Goal: Book appointment/travel/reservation

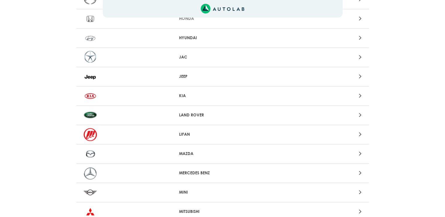
scroll to position [380, 0]
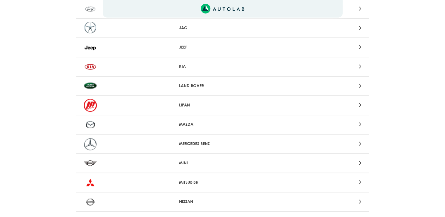
click at [194, 121] on p "MAZDA" at bounding box center [222, 124] width 87 height 6
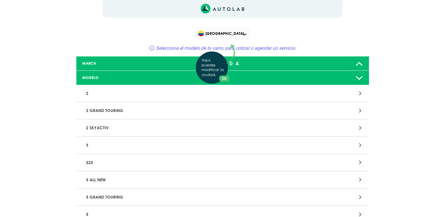
click at [194, 143] on div "Aquí, puedes modificar la ciudad. OK .aex,.bex{fill:none!important;stroke:#50c4…" at bounding box center [222, 108] width 445 height 217
click at [354, 142] on div at bounding box center [318, 145] width 96 height 8
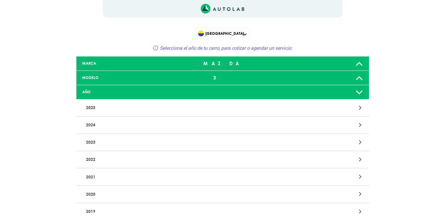
click at [354, 156] on div at bounding box center [318, 160] width 96 height 8
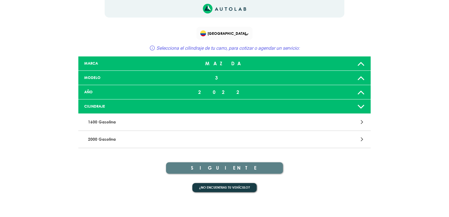
click at [362, 138] on icon at bounding box center [362, 139] width 3 height 8
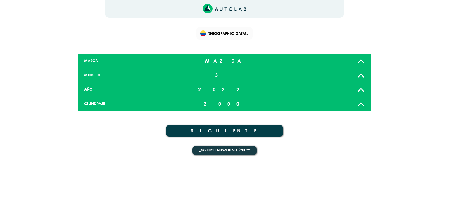
click at [276, 128] on button "SIGUIENTE" at bounding box center [224, 130] width 117 height 11
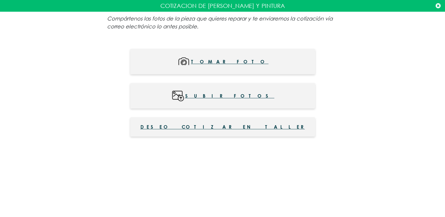
click at [238, 61] on span "Tomar foto" at bounding box center [230, 61] width 78 height 13
click at [234, 94] on span "Subir fotos" at bounding box center [229, 95] width 89 height 13
click at [232, 94] on span "Subir fotos" at bounding box center [229, 95] width 89 height 13
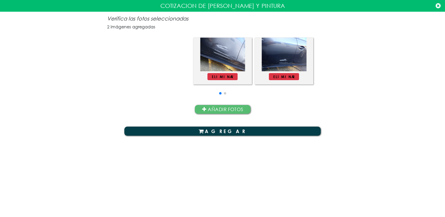
click at [229, 132] on button "AGREGAR" at bounding box center [222, 131] width 197 height 9
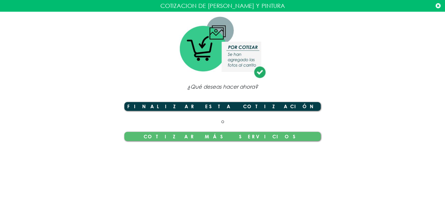
click at [242, 106] on button "Finalizar esta cotización" at bounding box center [222, 106] width 197 height 9
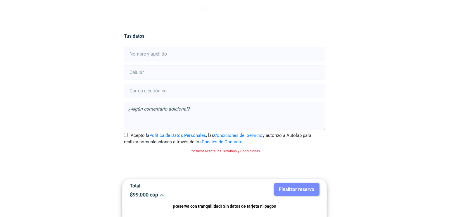
click at [168, 55] on input "text" at bounding box center [224, 54] width 201 height 15
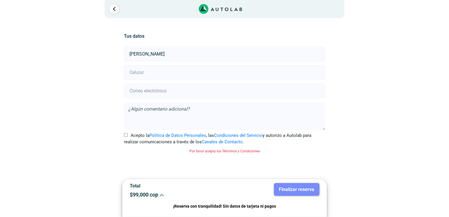
type input "[PERSON_NAME]"
click at [174, 75] on input "number" at bounding box center [224, 72] width 201 height 15
type input "3105798290"
click at [171, 91] on input "email" at bounding box center [224, 91] width 201 height 15
click at [127, 134] on input "Acepto la Política de Datos Personales , las Condiciones del Servicio y autoriz…" at bounding box center [126, 135] width 4 height 4
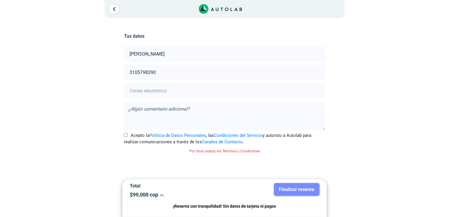
checkbox input "true"
click at [226, 165] on div "Tus datos [PERSON_NAME] 3105798290 Acepto la Política de Datos Personales , las…" at bounding box center [224, 105] width 205 height 166
click at [404, 187] on html "× ¡Reserva tranquilo! Sin datos de tarjeta ni pagos Aquí puedes ver tus servici…" at bounding box center [224, 93] width 449 height 187
drag, startPoint x: 349, startPoint y: 171, endPoint x: 340, endPoint y: 174, distance: 9.1
click at [346, 172] on div "Llevo mi carro [GEOGRAPHIC_DATA] Lugar del Servicio Sede MEKAUTOS ING a Cra 96 …" at bounding box center [225, 102] width 284 height 169
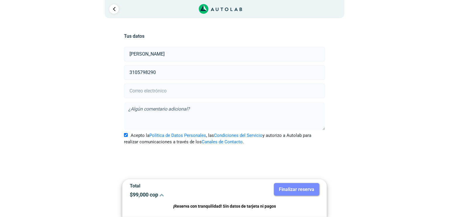
click at [163, 196] on icon at bounding box center [161, 194] width 5 height 5
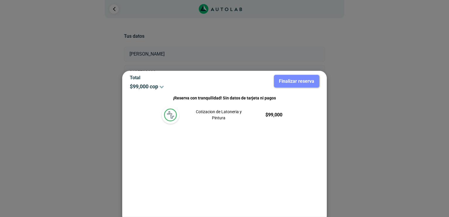
click at [162, 86] on icon at bounding box center [161, 86] width 5 height 5
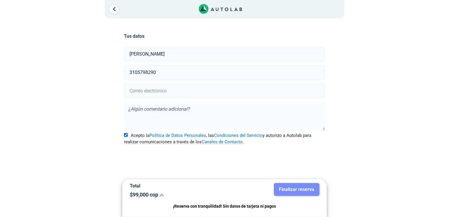
click at [85, 118] on div "Llevo mi carro [GEOGRAPHIC_DATA] Lugar del Servicio Sede MEKAUTOS ING a Cra 96 …" at bounding box center [225, 102] width 284 height 169
click at [156, 88] on input "email" at bounding box center [224, 91] width 201 height 15
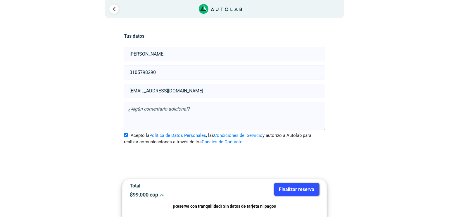
type input "[EMAIL_ADDRESS][DOMAIN_NAME]"
click at [82, 115] on div "Llevo mi carro [GEOGRAPHIC_DATA] Lugar del Servicio Sede MEKAUTOS ING a" at bounding box center [224, 102] width 292 height 169
click at [95, 115] on div "Llevo mi carro [GEOGRAPHIC_DATA] Lugar del Servicio Sede MEKAUTOS ING a Cra 96 …" at bounding box center [225, 102] width 284 height 169
click at [176, 149] on div "Tus datos [PERSON_NAME] 3105798290 [EMAIL_ADDRESS][DOMAIN_NAME] Acepto la Polít…" at bounding box center [224, 105] width 205 height 166
drag, startPoint x: 374, startPoint y: 126, endPoint x: 375, endPoint y: 114, distance: 12.0
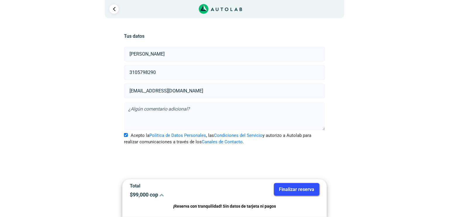
click at [375, 122] on div "Llevo mi carro [GEOGRAPHIC_DATA] Lugar del Servicio Sede MEKAUTOS ING a Cra 96 …" at bounding box center [224, 102] width 351 height 169
click at [178, 32] on div "Tus datos [PERSON_NAME] 3105798290 [EMAIL_ADDRESS][DOMAIN_NAME] Acepto la Polít…" at bounding box center [224, 84] width 201 height 125
click at [180, 73] on input "3105798290" at bounding box center [224, 72] width 201 height 15
click at [213, 88] on input "[EMAIL_ADDRESS][DOMAIN_NAME]" at bounding box center [224, 91] width 201 height 15
click at [366, 112] on div "Llevo mi carro [GEOGRAPHIC_DATA] Lugar del Servicio Sede MEKAUTOS ING a Cra 96 …" at bounding box center [225, 102] width 284 height 169
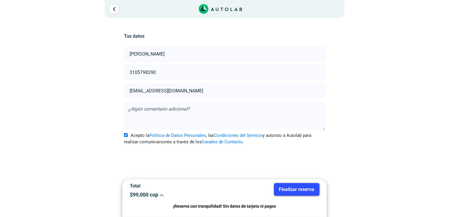
click at [294, 192] on button "Finalizar reserva" at bounding box center [296, 189] width 45 height 13
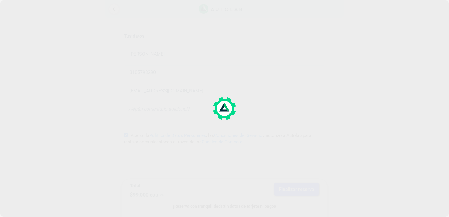
click at [294, 192] on div at bounding box center [224, 108] width 449 height 217
